Goal: Navigation & Orientation: Find specific page/section

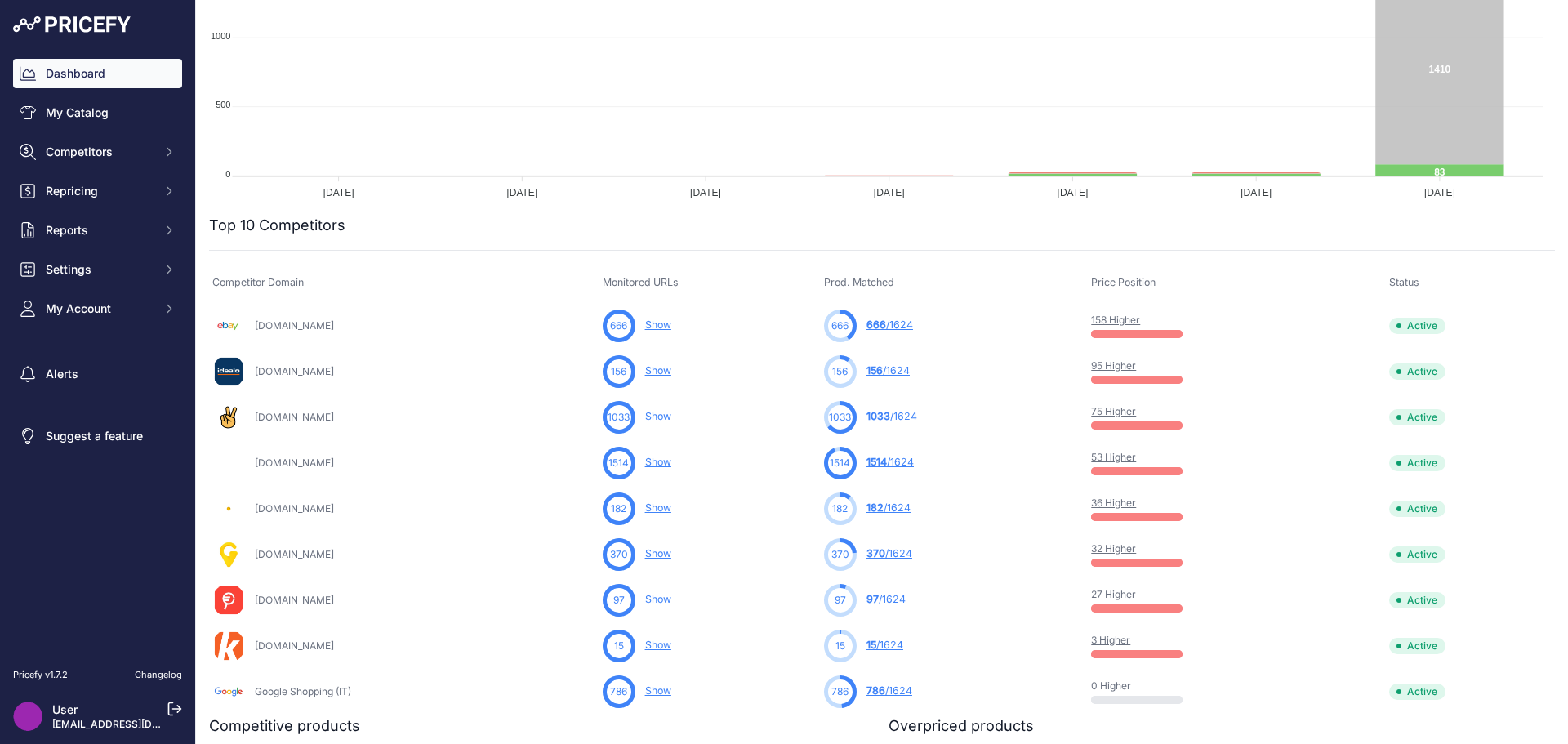
scroll to position [409, 0]
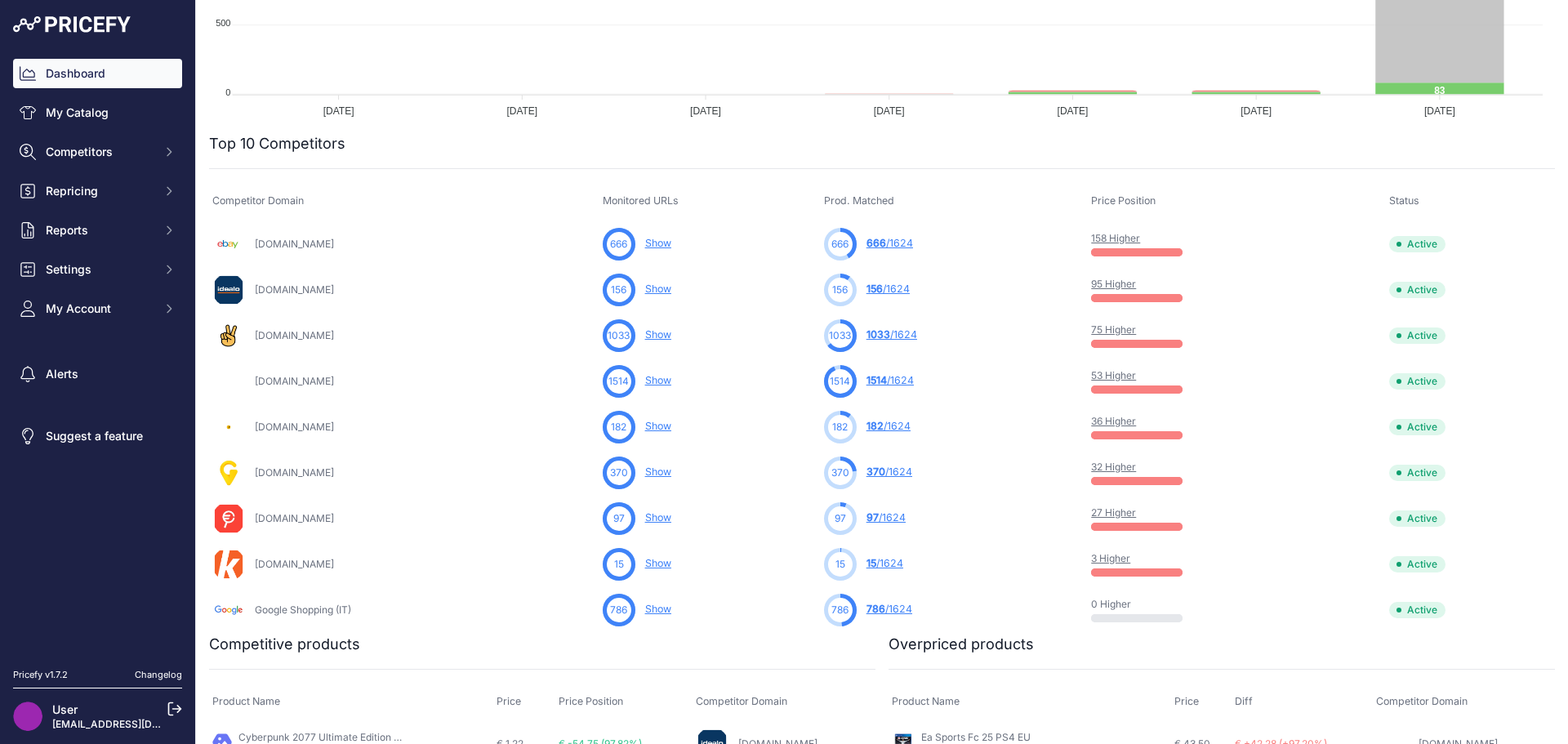
click at [883, 516] on link "97 /1624" at bounding box center [887, 517] width 39 height 13
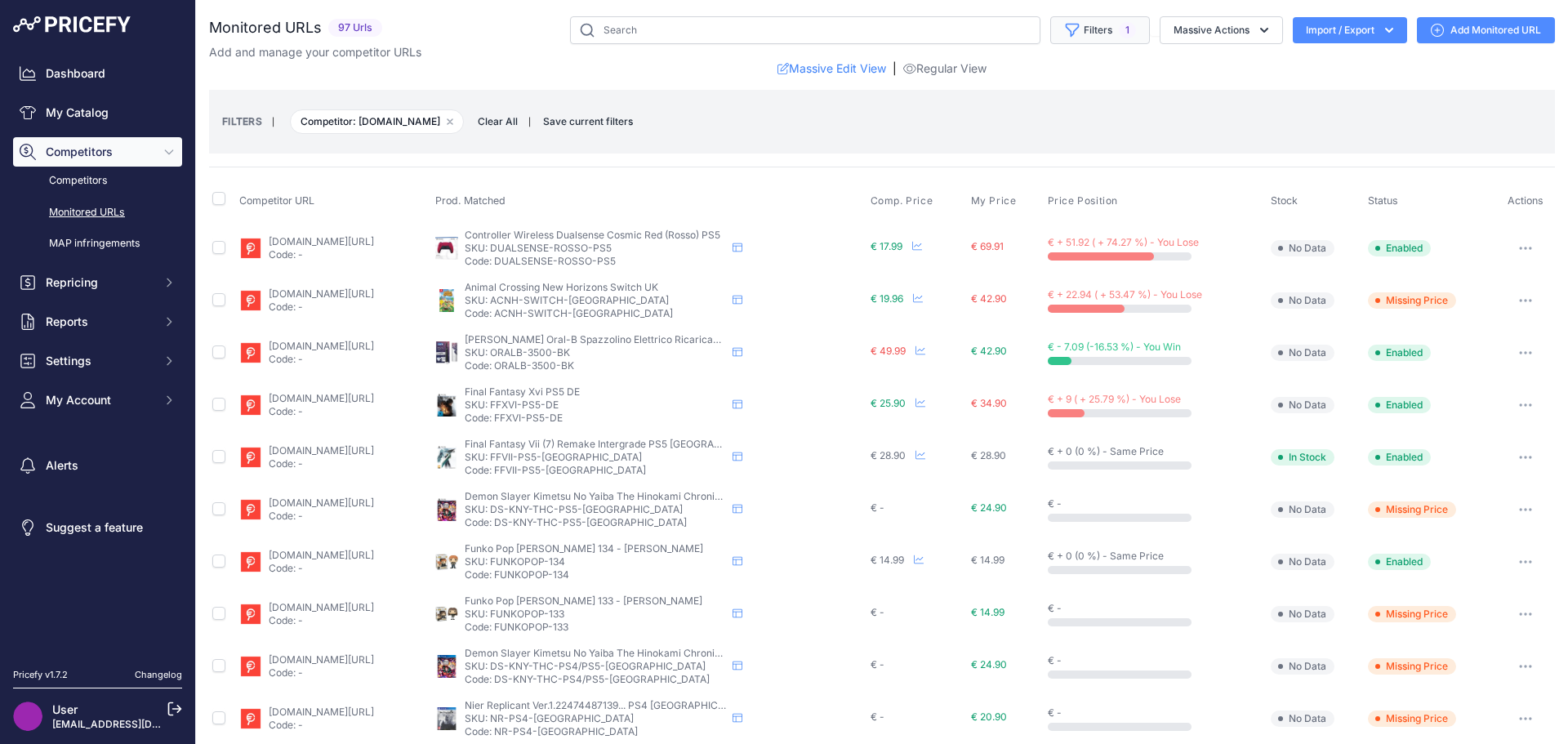
click at [1119, 29] on span "1" at bounding box center [1128, 30] width 18 height 17
click at [1160, 137] on div "FILTERS | Competitor: [DOMAIN_NAME] Remove filter option Clear All | Save curre…" at bounding box center [882, 121] width 1320 height 44
click at [1196, 35] on button "Massive Actions" at bounding box center [1222, 30] width 123 height 27
click at [1056, 96] on div "FILTERS | Competitor: [DOMAIN_NAME] Remove filter option Clear All | Save curre…" at bounding box center [882, 121] width 1346 height 64
click at [89, 78] on link "Dashboard" at bounding box center [97, 73] width 169 height 29
